Goal: Transaction & Acquisition: Obtain resource

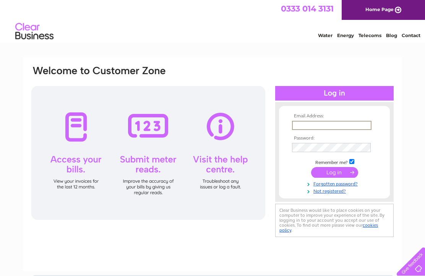
click at [337, 129] on input "text" at bounding box center [331, 125] width 79 height 9
click at [329, 125] on input "text" at bounding box center [331, 125] width 79 height 9
click at [329, 129] on input "text" at bounding box center [331, 125] width 79 height 9
click at [319, 126] on input "text" at bounding box center [331, 125] width 79 height 9
type input "Brian.smith6027@gmail.com"
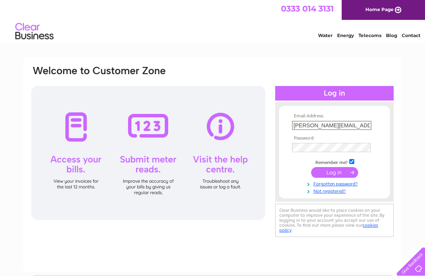
click at [334, 176] on input "submit" at bounding box center [334, 172] width 47 height 11
click at [335, 177] on input "submit" at bounding box center [334, 171] width 47 height 11
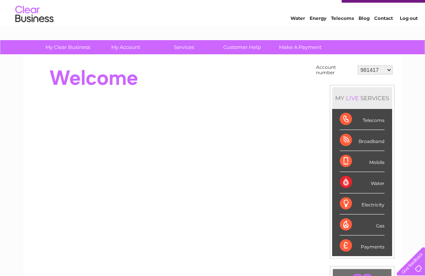
scroll to position [18, 0]
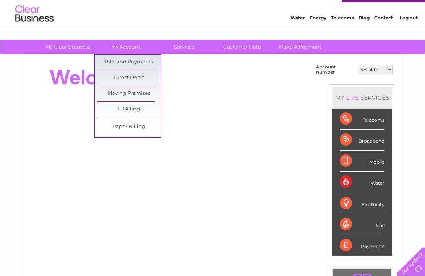
click at [139, 61] on link "Bills and Payments" at bounding box center [128, 62] width 63 height 15
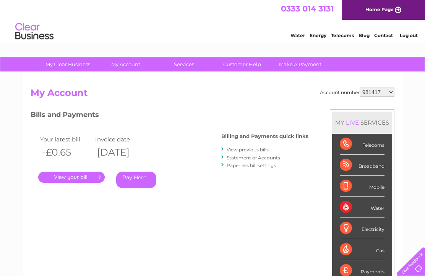
click at [74, 174] on link "." at bounding box center [71, 176] width 66 height 11
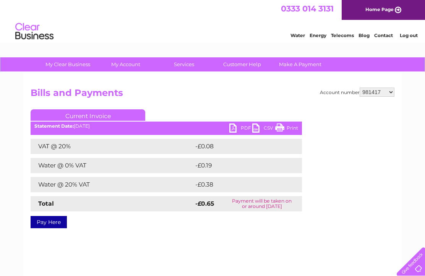
click at [392, 91] on select "981417 30277593" at bounding box center [376, 91] width 35 height 9
select select "30277593"
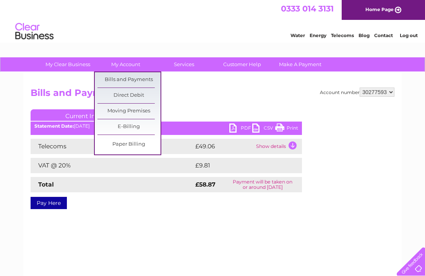
click at [146, 79] on link "Bills and Payments" at bounding box center [128, 79] width 63 height 15
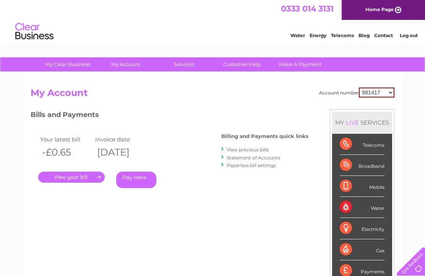
click at [79, 178] on link "." at bounding box center [71, 176] width 66 height 11
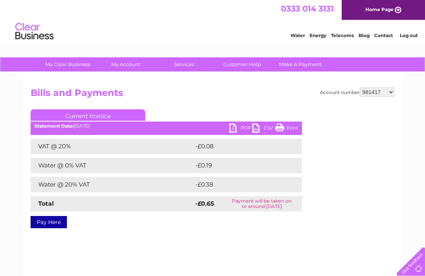
click at [122, 93] on h2 "Bills and Payments" at bounding box center [212, 94] width 363 height 15
